Goal: Transaction & Acquisition: Subscribe to service/newsletter

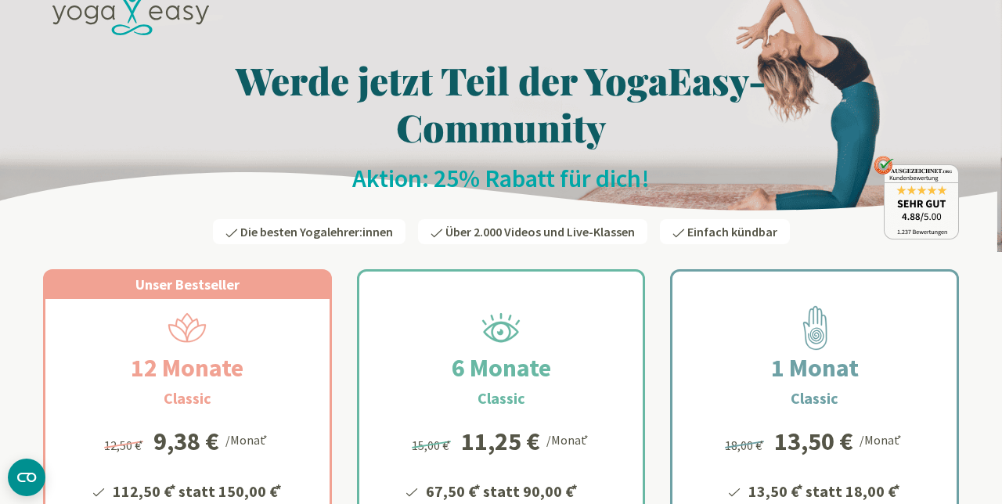
scroll to position [30, 0]
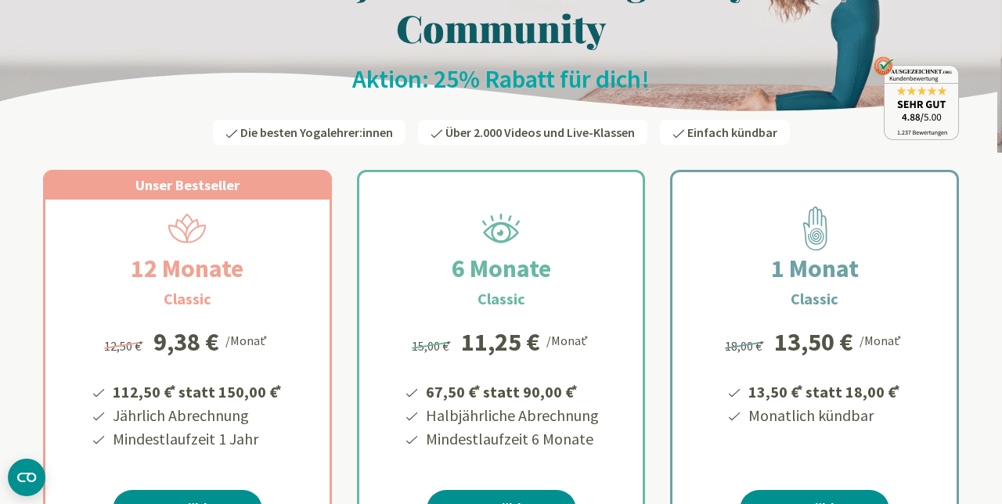
scroll to position [0, 0]
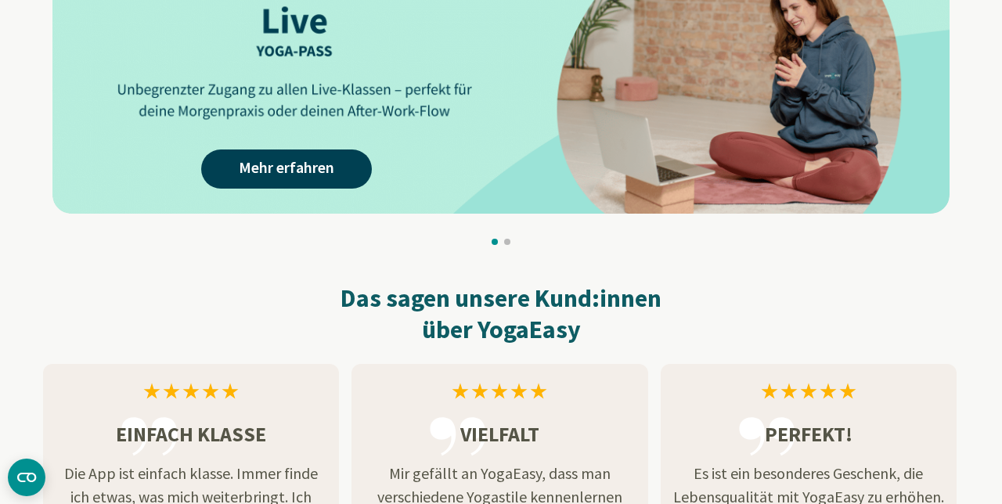
scroll to position [1662, 0]
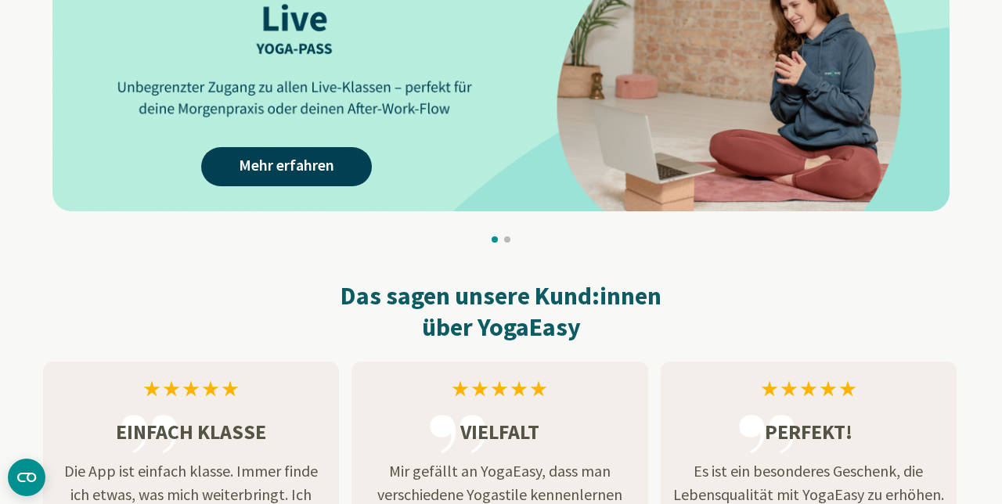
click at [903, 381] on div "Perfekt! Es ist ein besonderes Geschenk, die Lebensqualität mit YogaEasy zu erh…" at bounding box center [809, 473] width 296 height 223
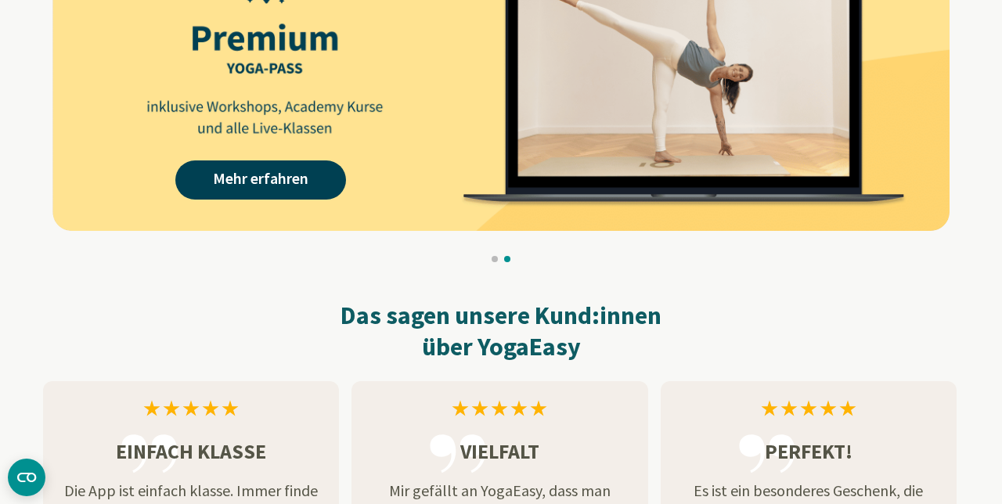
scroll to position [1651, 0]
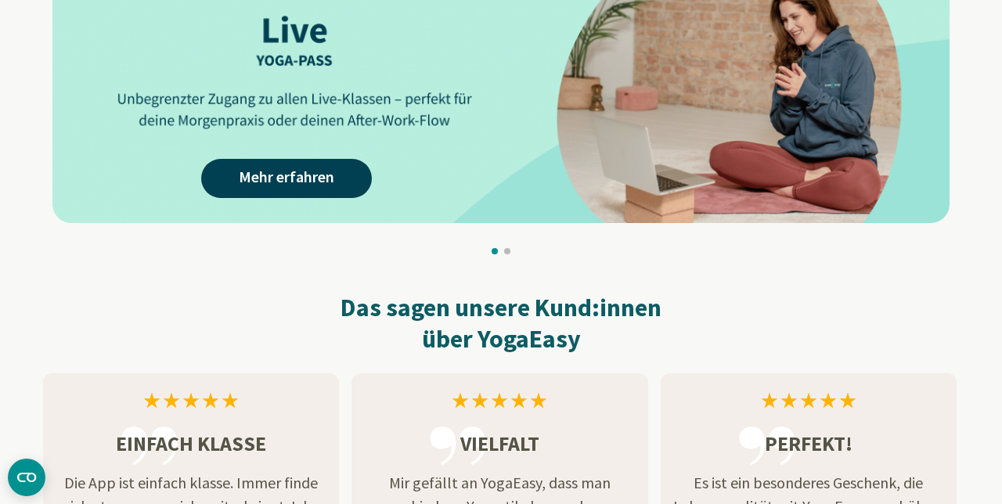
click at [956, 254] on div at bounding box center [501, 251] width 916 height 6
click at [971, 266] on body "× Werde jetzt Teil der YogaEasy-Community Aktion: 25% Rabatt für dich! Die best…" at bounding box center [501, 146] width 1002 height 3595
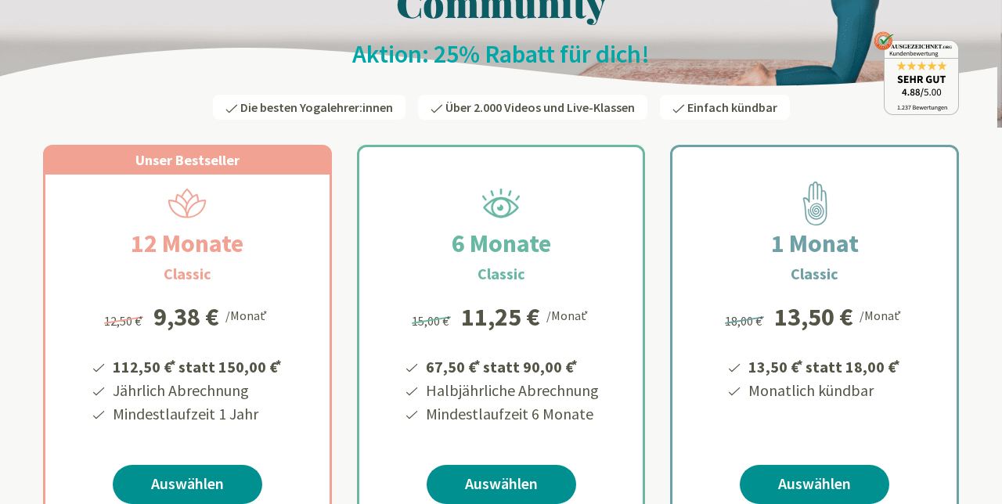
scroll to position [315, 0]
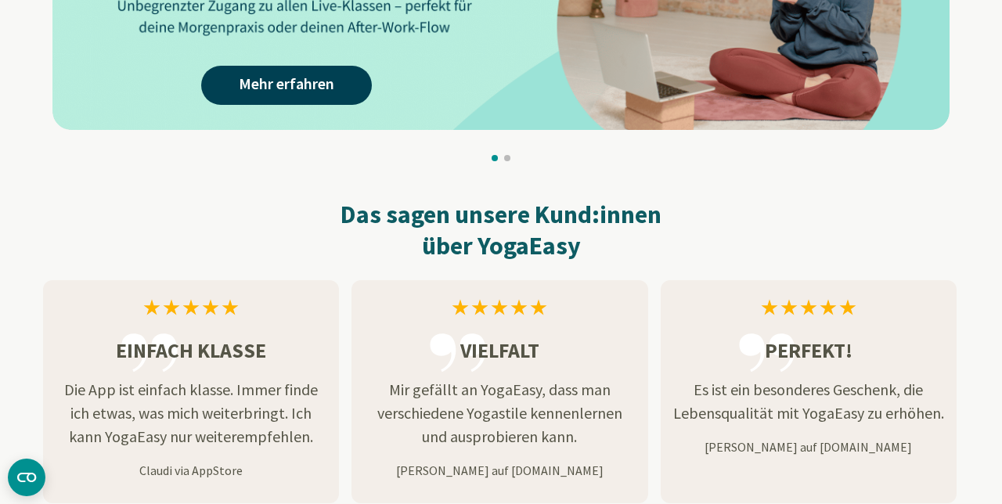
scroll to position [1762, 0]
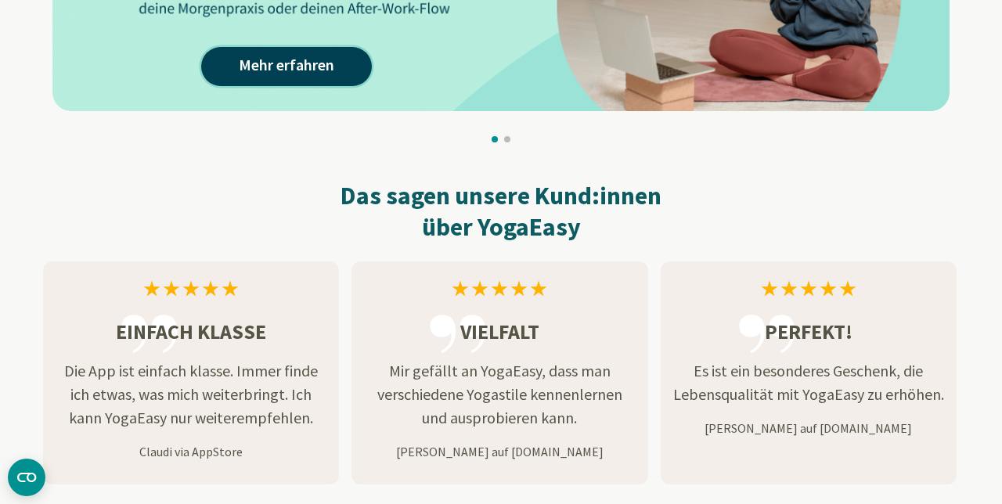
click at [332, 59] on link "Mehr erfahren" at bounding box center [286, 66] width 171 height 39
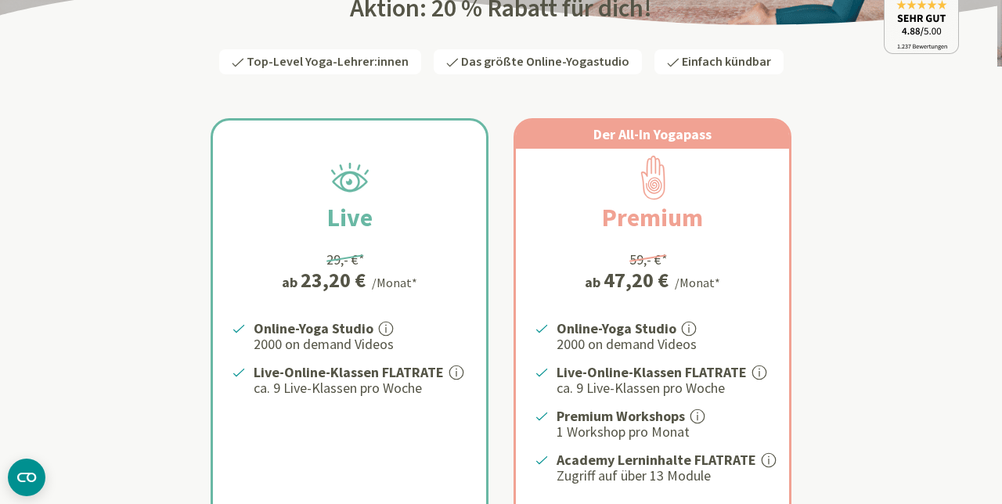
scroll to position [212, 0]
